Goal: Task Accomplishment & Management: Use online tool/utility

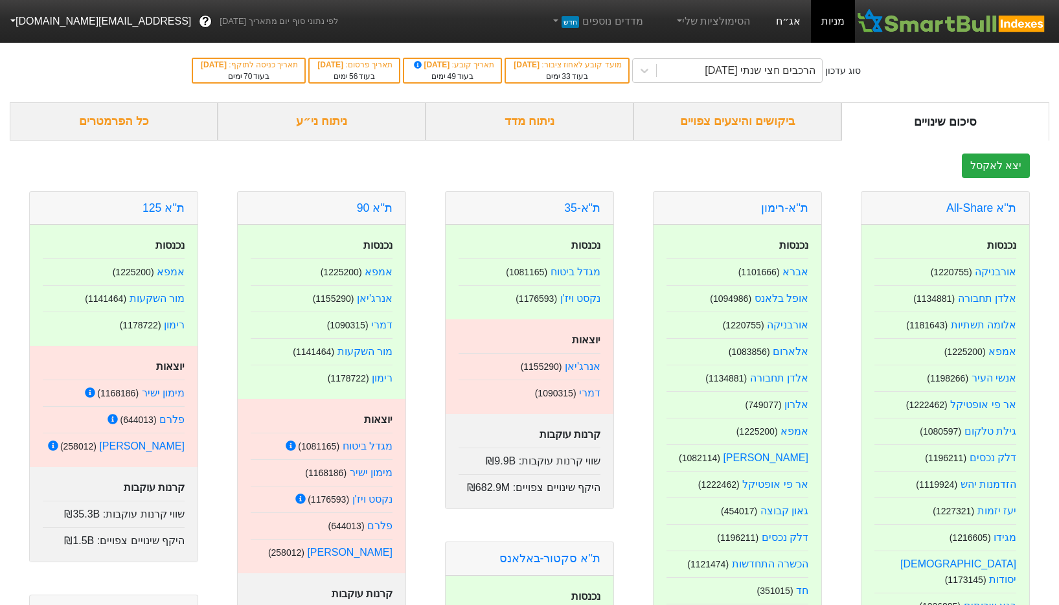
click at [783, 28] on link "אג״ח" at bounding box center [787, 21] width 45 height 43
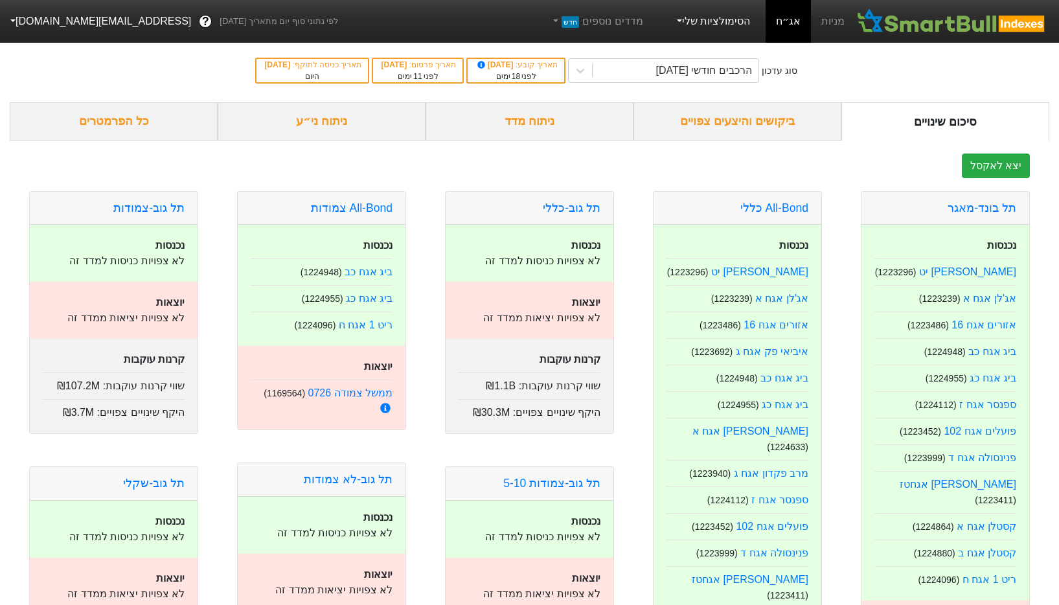
click at [686, 18] on link "הסימולציות שלי" at bounding box center [712, 21] width 87 height 26
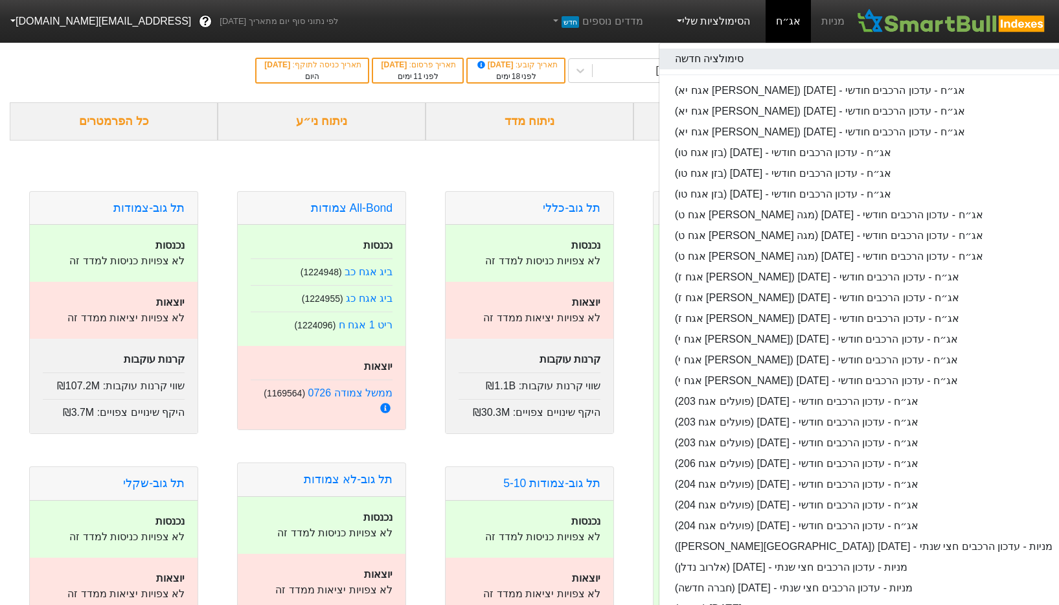
click at [750, 52] on link "סימולציה חדשה" at bounding box center [863, 59] width 409 height 21
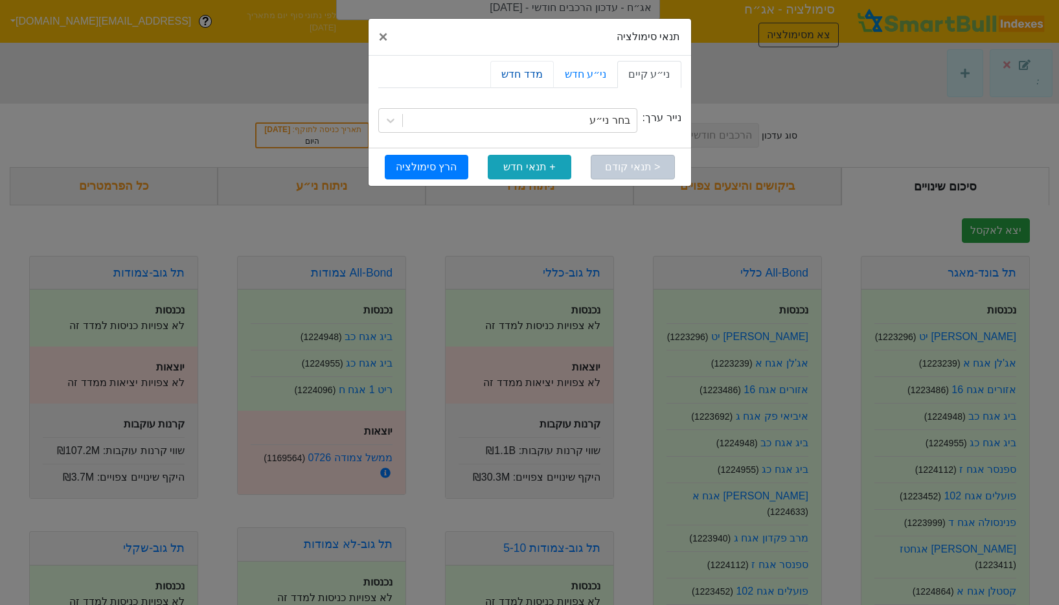
click at [533, 73] on link "מדד חדש" at bounding box center [521, 74] width 63 height 27
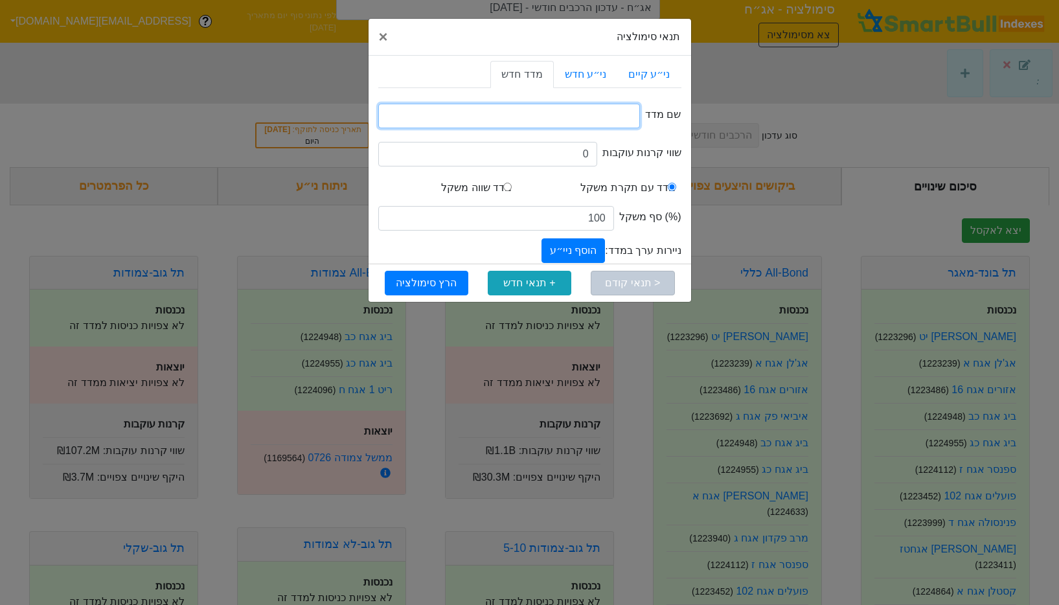
click at [563, 107] on input "text" at bounding box center [509, 116] width 262 height 25
type input "המדד החדש"
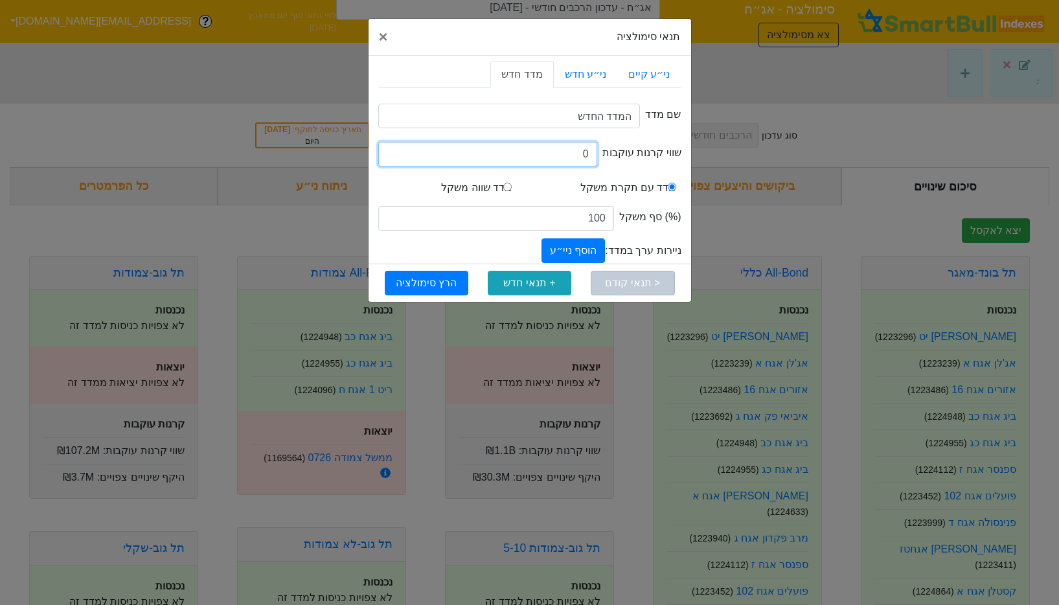
click at [560, 148] on input "0" at bounding box center [487, 154] width 219 height 25
type input "90000000"
click at [583, 253] on button "הוסף ניי״ע" at bounding box center [572, 250] width 63 height 25
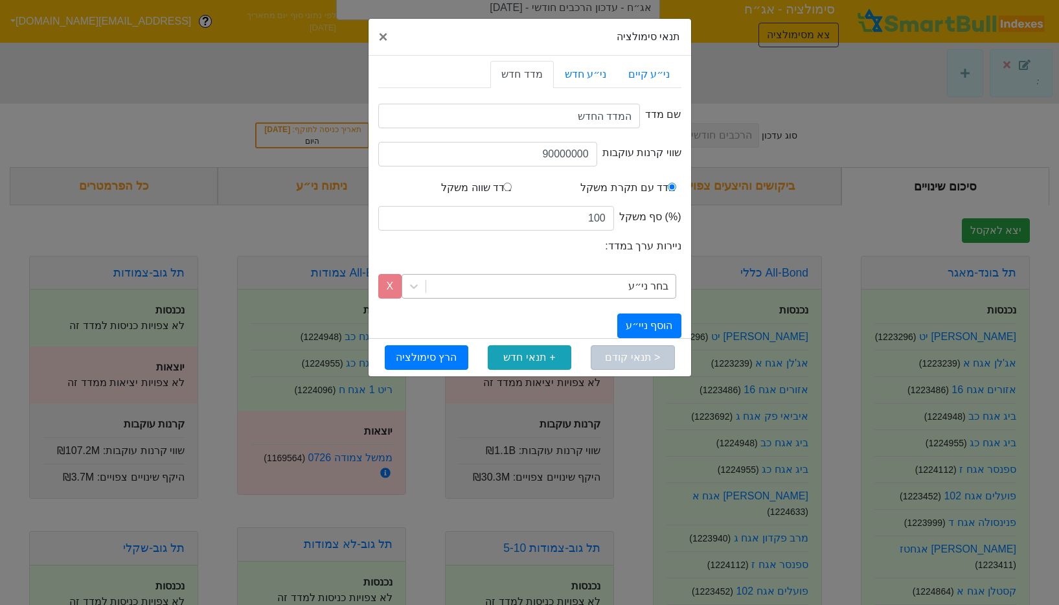
click at [614, 291] on div "בחר ני״ע" at bounding box center [550, 286] width 249 height 23
click at [631, 290] on div "בחר ני״ע" at bounding box center [550, 286] width 249 height 23
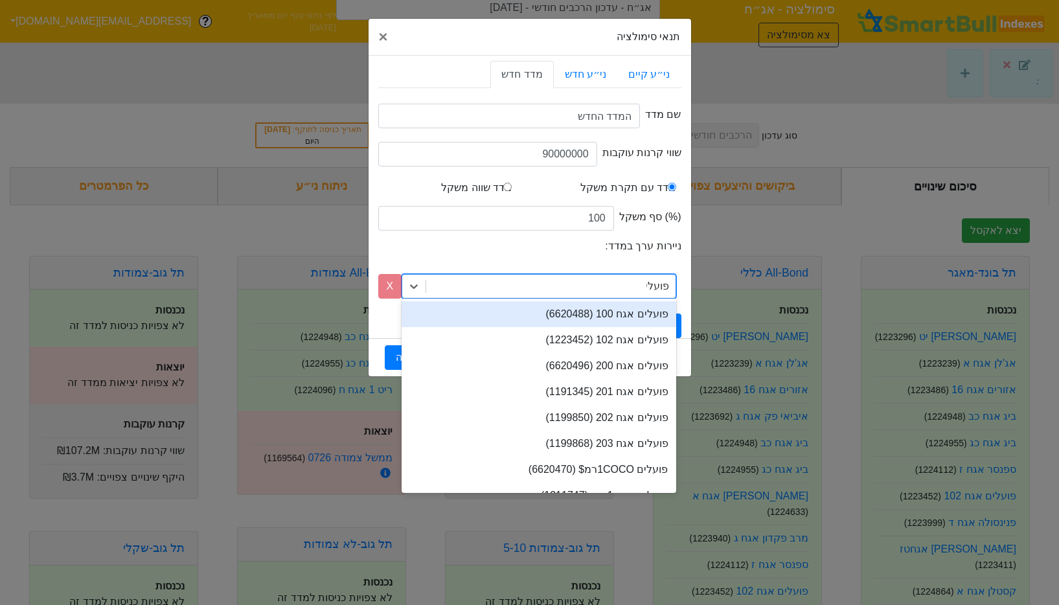
type input "פועלים"
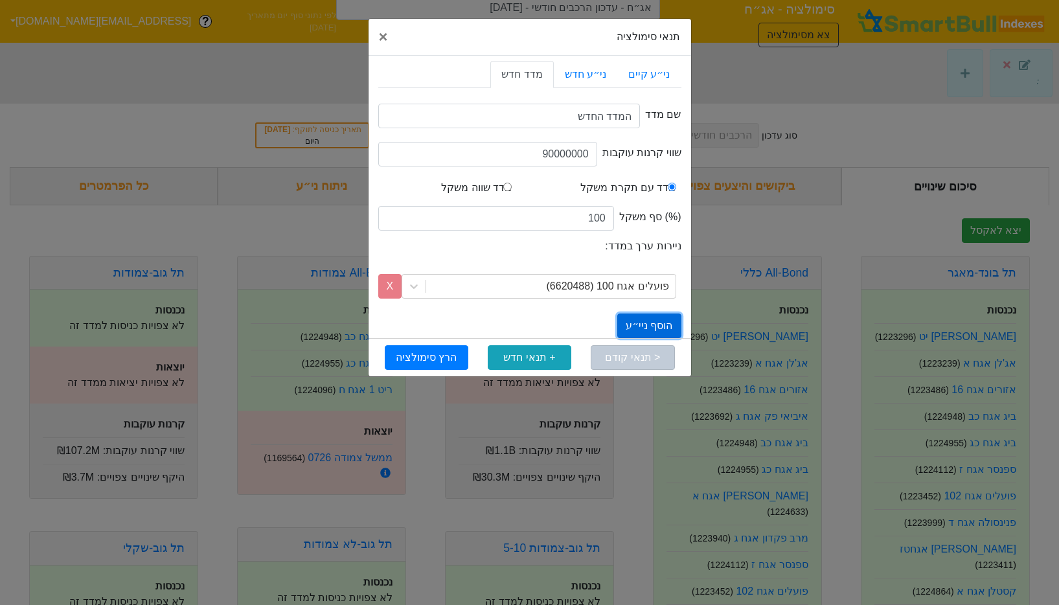
click at [646, 328] on button "הוסף ניי״ע" at bounding box center [648, 325] width 63 height 25
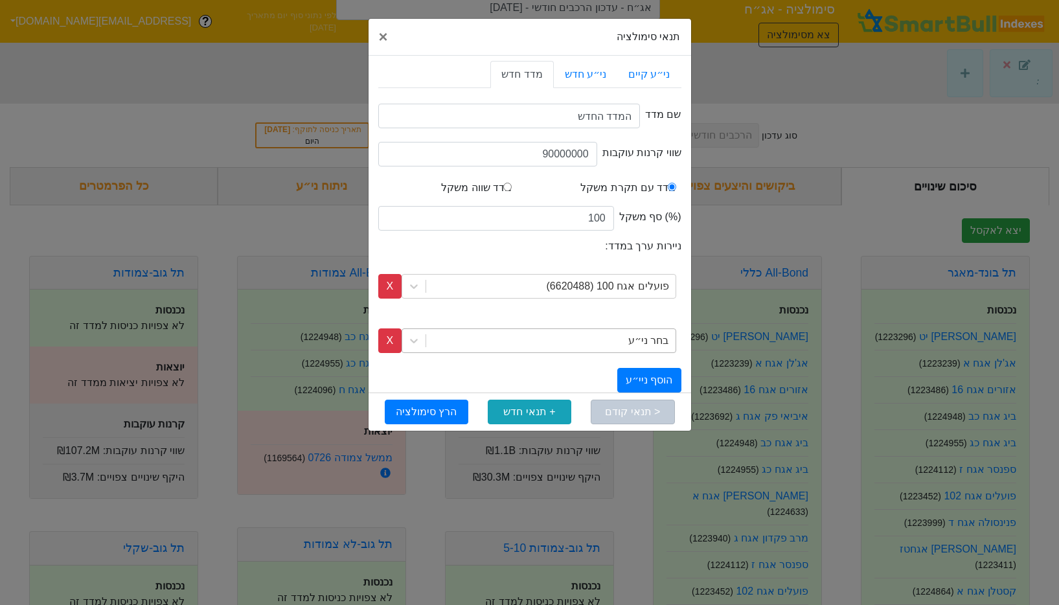
click at [637, 347] on div "בחר ני״ע" at bounding box center [648, 341] width 40 height 16
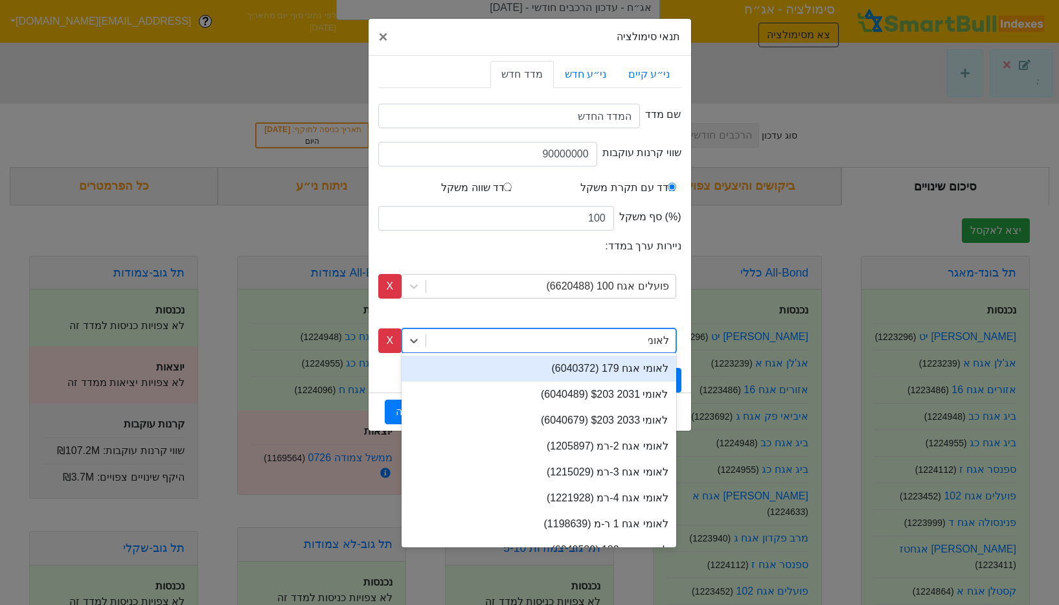
type input "לאומי"
click at [618, 368] on div "לאומי אגח 179 (6040372)" at bounding box center [538, 368] width 274 height 26
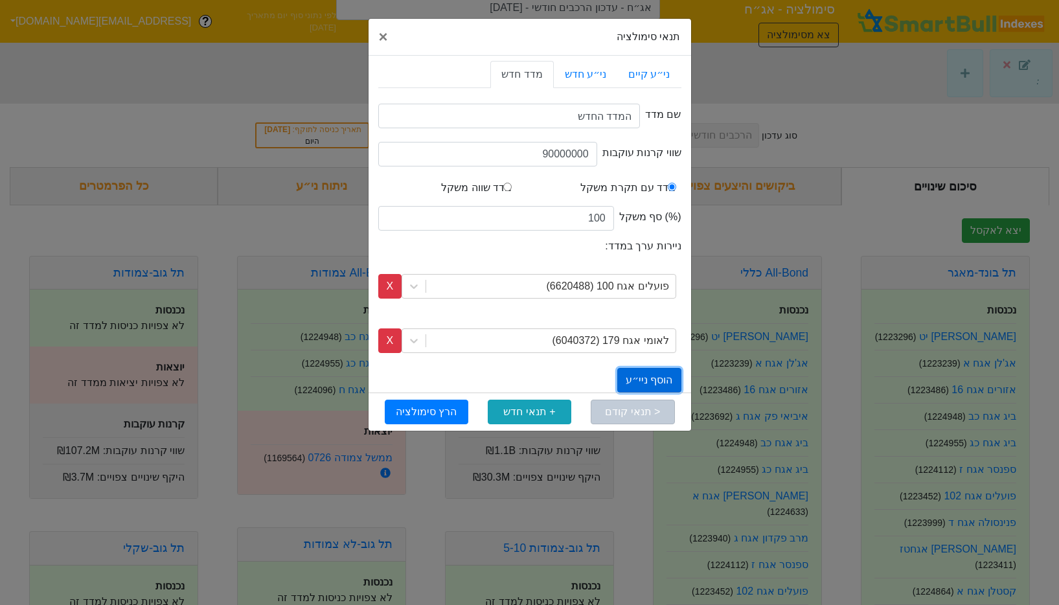
click at [639, 379] on button "הוסף ניי״ע" at bounding box center [648, 380] width 63 height 25
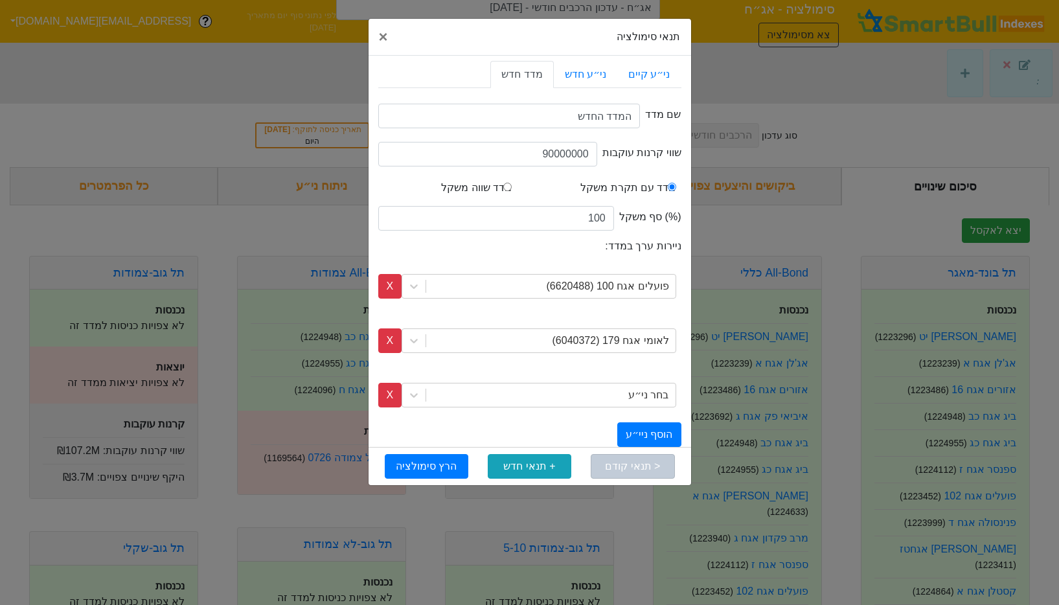
click at [631, 381] on div "בחר ני״ע X" at bounding box center [529, 395] width 303 height 54
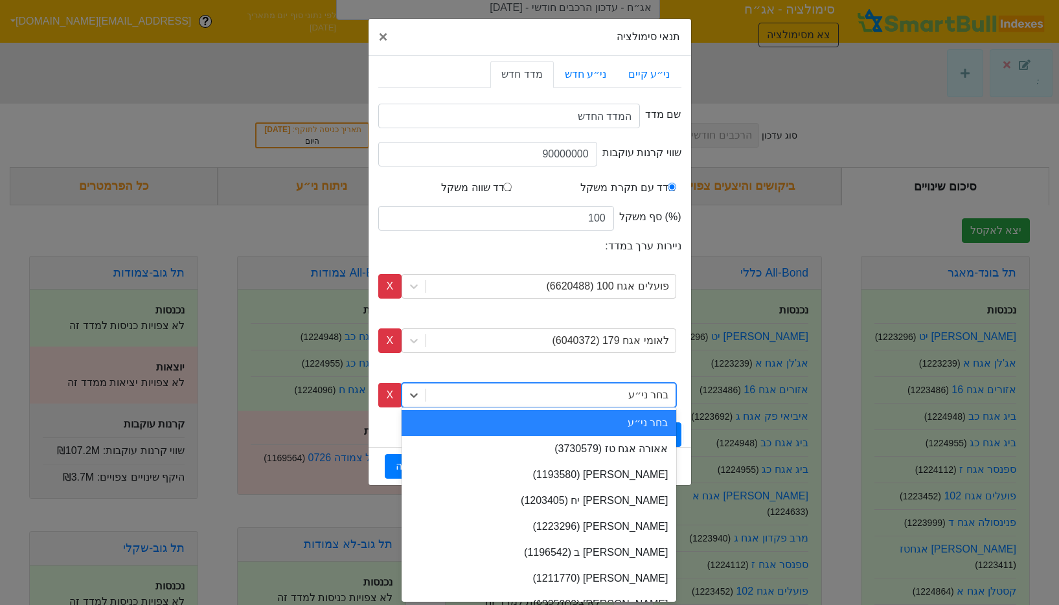
click at [631, 386] on div "בחר ני״ע" at bounding box center [550, 394] width 249 height 23
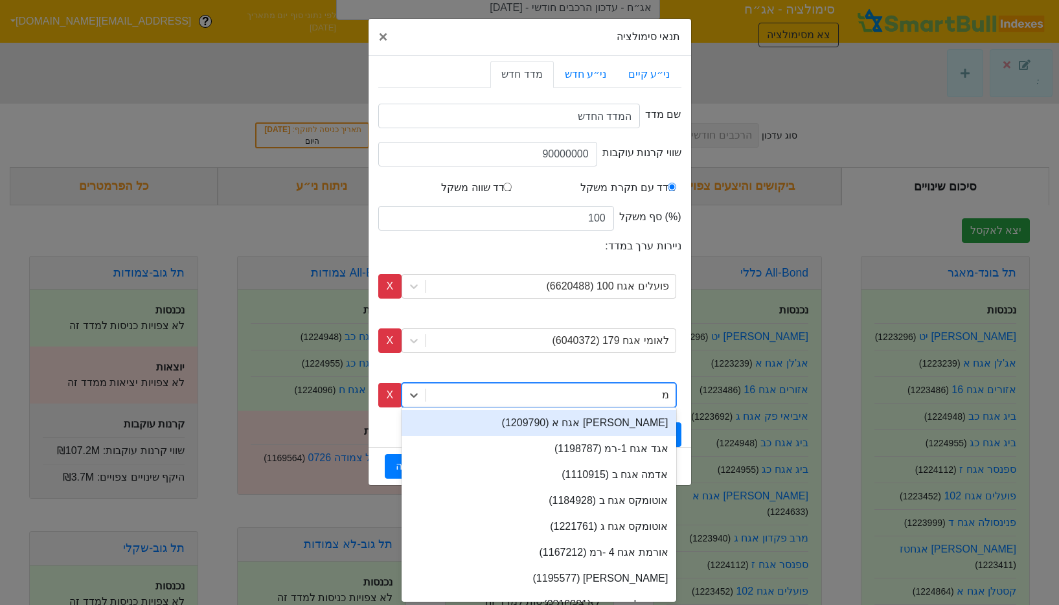
type input "מז"
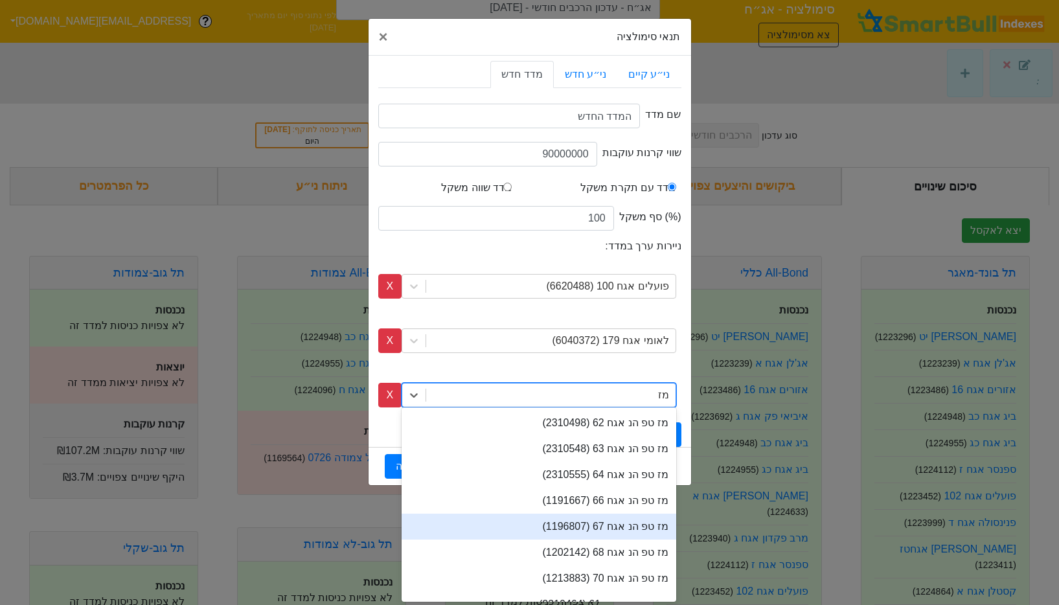
click at [650, 515] on div "מז טפ הנ אגח 67 (1196807)" at bounding box center [538, 526] width 274 height 26
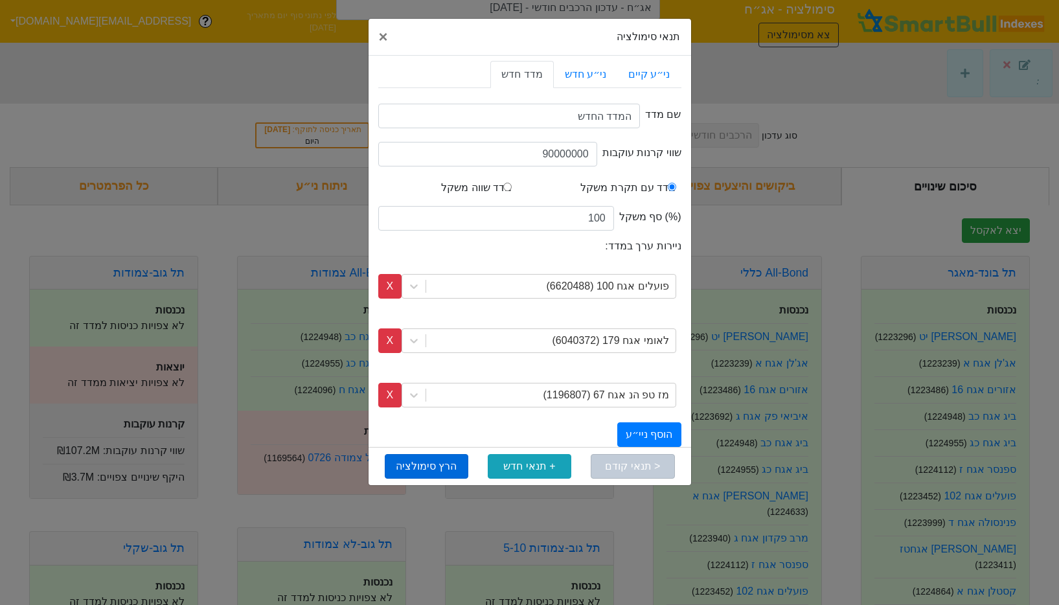
click at [452, 462] on button "הרץ סימולציה" at bounding box center [427, 466] width 84 height 25
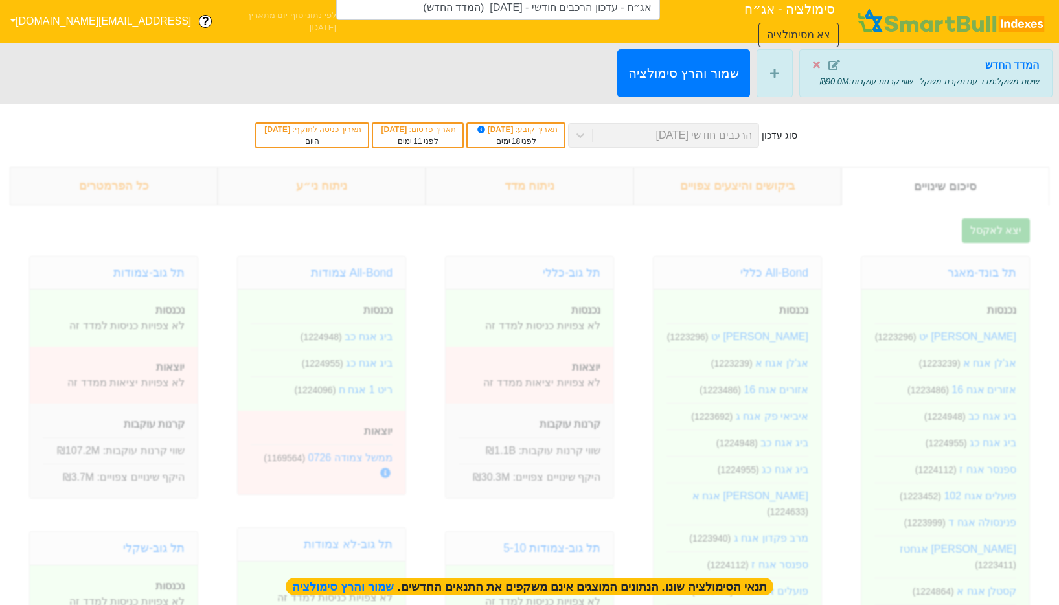
type input "אג״ח - עדכון הרכבים חודשי - 28/08/25 (המדד החדש)"
